Goal: Transaction & Acquisition: Purchase product/service

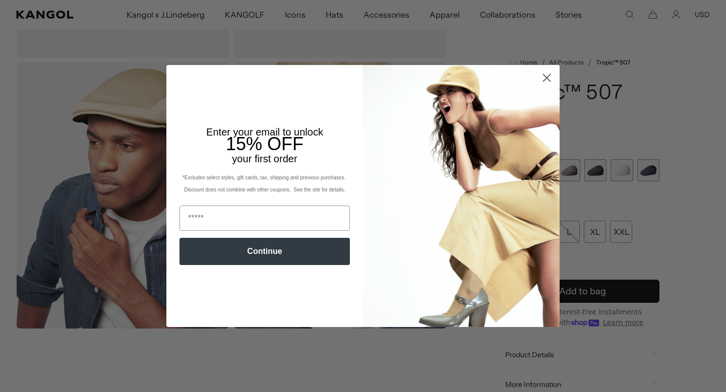
scroll to position [0, 208]
click at [550, 87] on img "POPUP Form" at bounding box center [461, 196] width 196 height 262
click at [551, 78] on circle "Close dialog" at bounding box center [546, 78] width 17 height 17
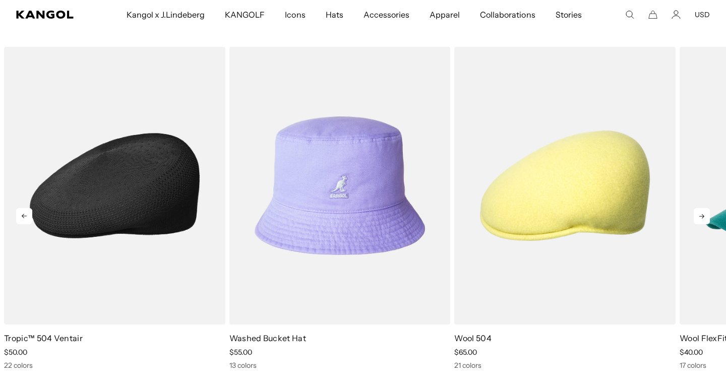
scroll to position [0, 0]
click at [185, 258] on img "1 of 10" at bounding box center [114, 186] width 221 height 278
